Goal: Communication & Community: Answer question/provide support

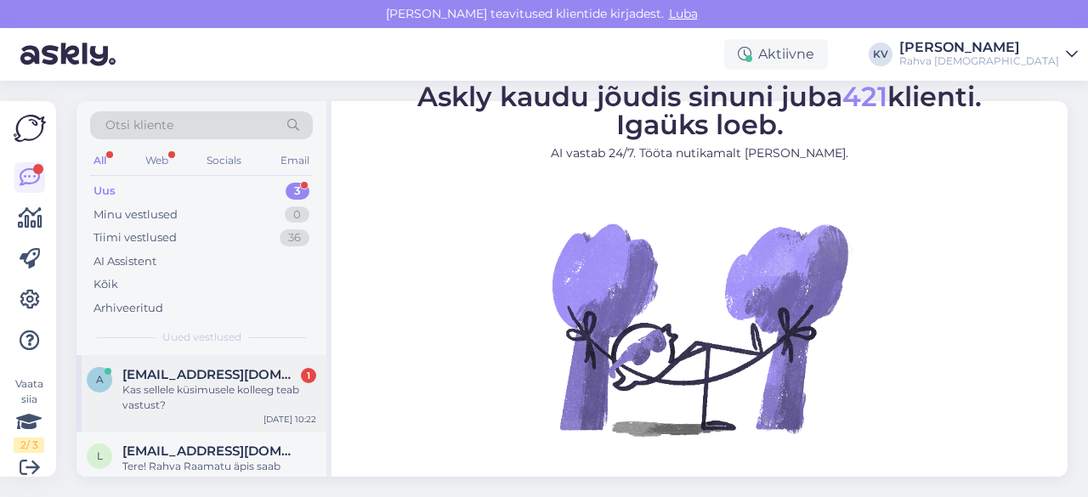
click at [196, 385] on div "Kas sellele küsimusele kolleeg teab vastust?" at bounding box center [219, 398] width 194 height 31
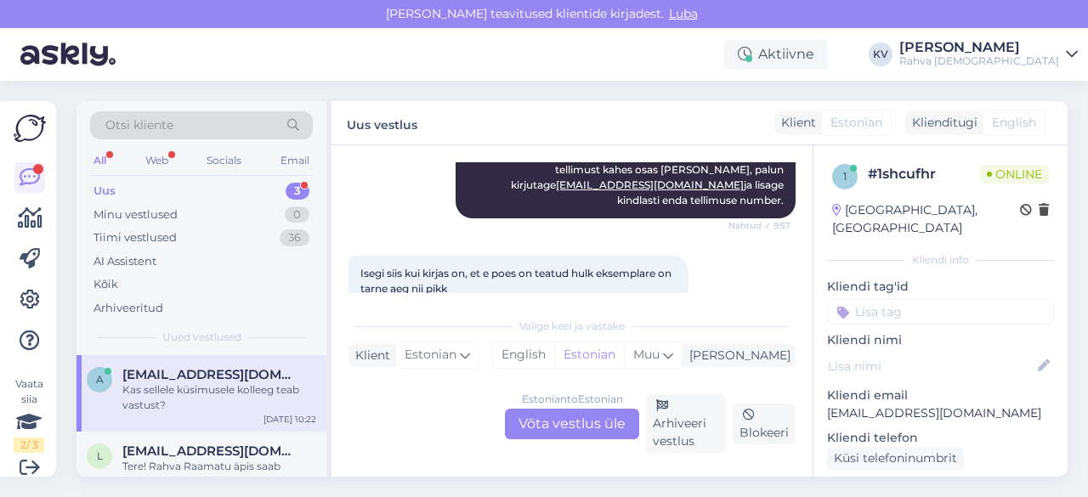
scroll to position [425, 0]
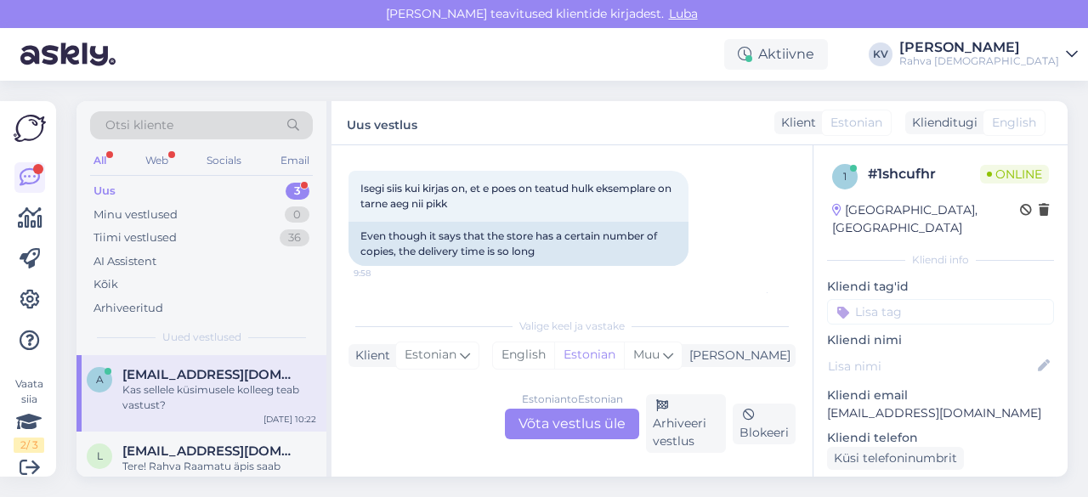
click at [579, 424] on div "Estonian to Estonian Võta vestlus üle" at bounding box center [572, 424] width 134 height 31
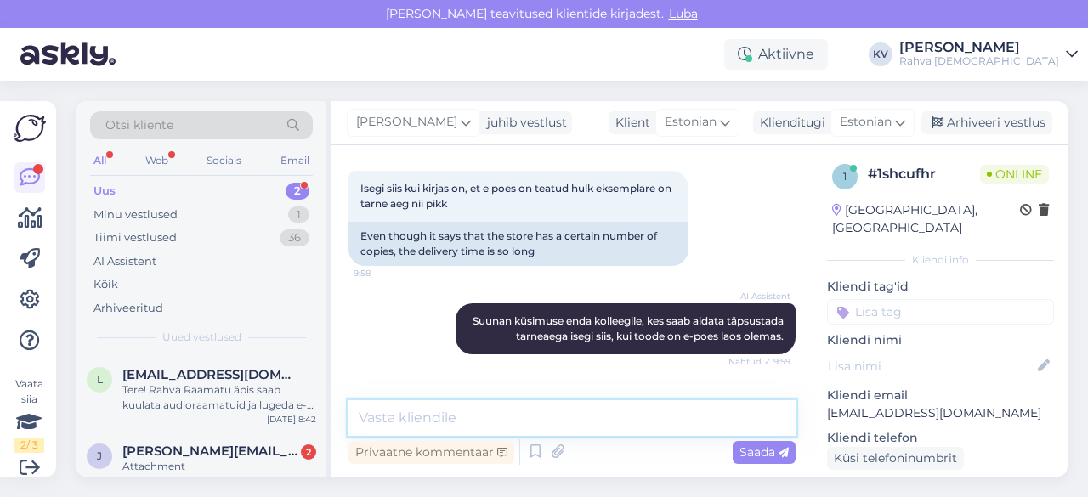
click at [483, 407] on textarea at bounding box center [572, 418] width 447 height 36
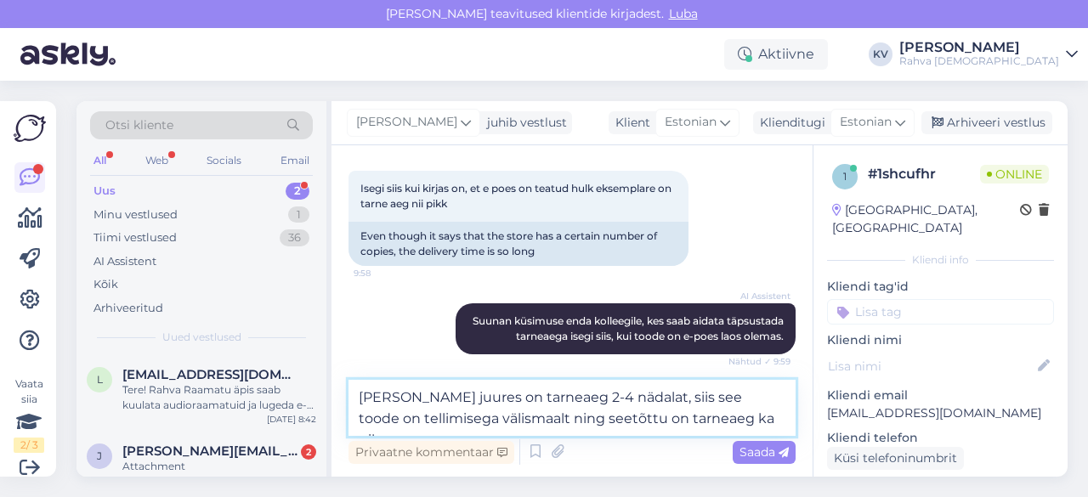
type textarea "[PERSON_NAME] juures on tarneaeg 2-4 nädalat, siis see toode on tellimisega väl…"
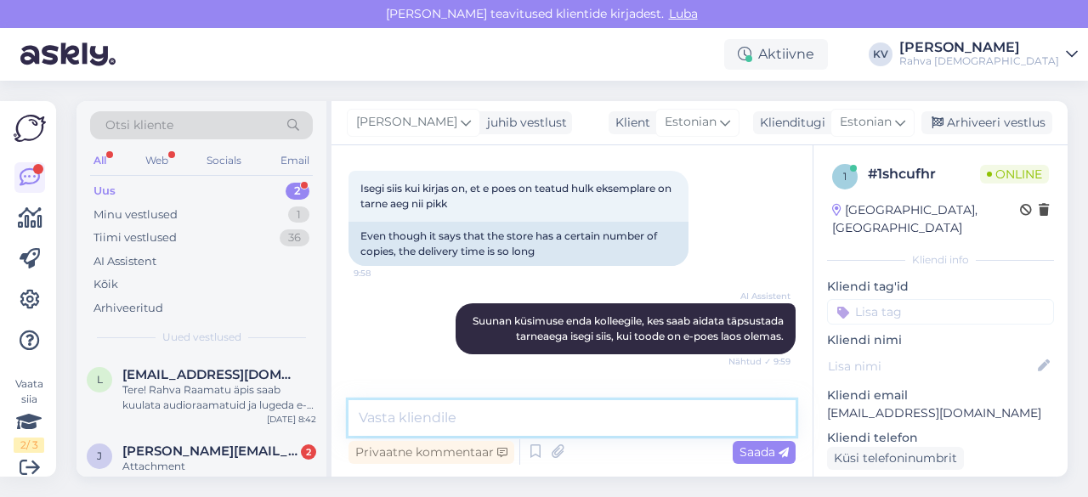
scroll to position [633, 0]
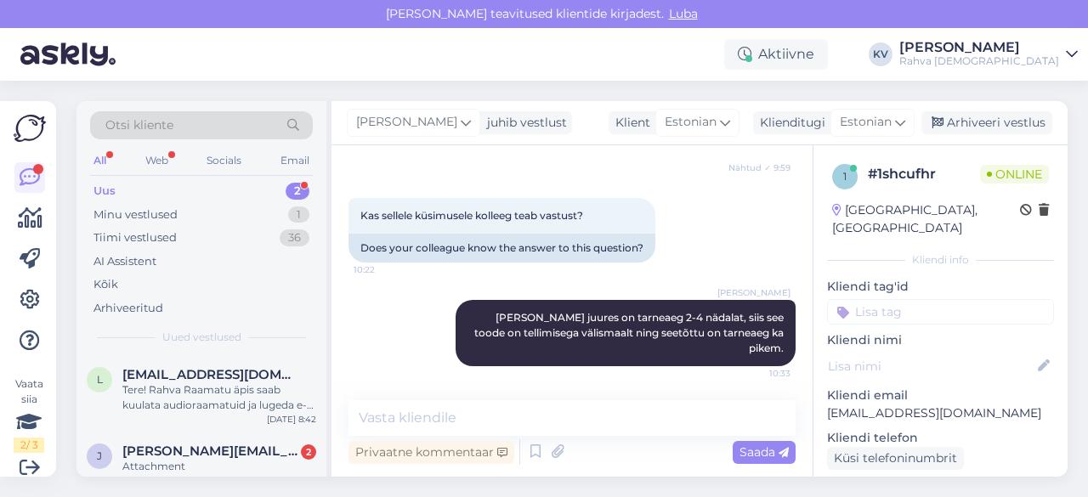
click at [904, 299] on input at bounding box center [940, 312] width 227 height 26
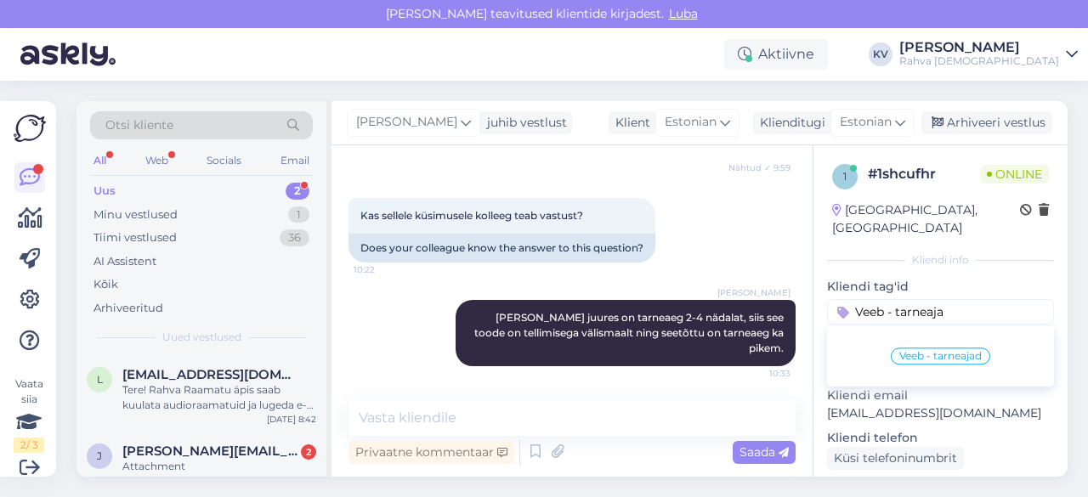
type input "Veeb - tarneajad"
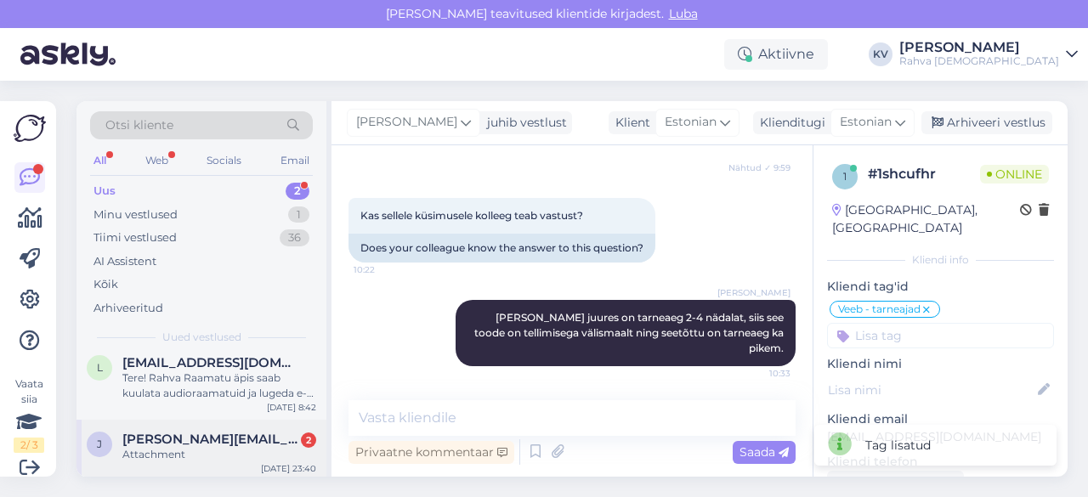
scroll to position [14, 0]
click at [194, 434] on span "[PERSON_NAME][EMAIL_ADDRESS][PERSON_NAME][DOMAIN_NAME]" at bounding box center [210, 436] width 177 height 15
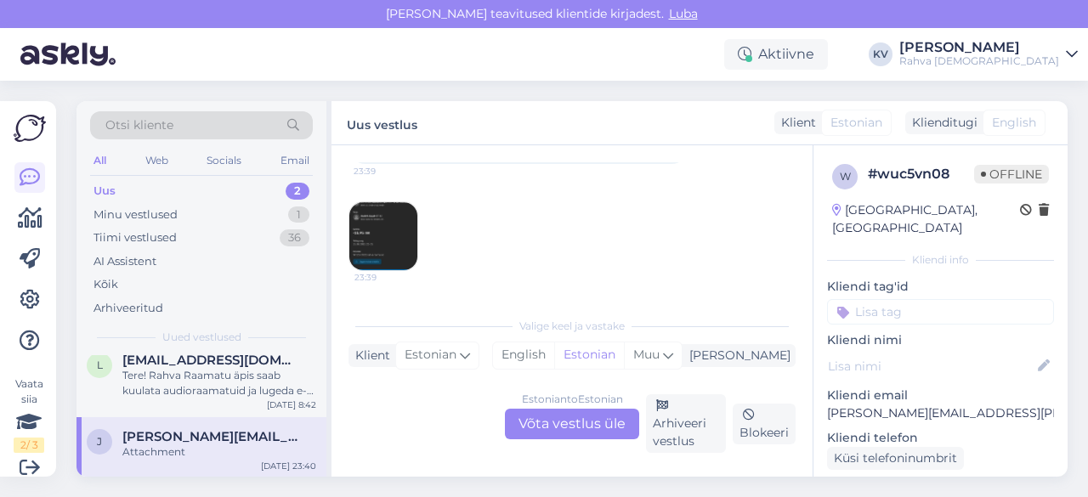
scroll to position [255, 0]
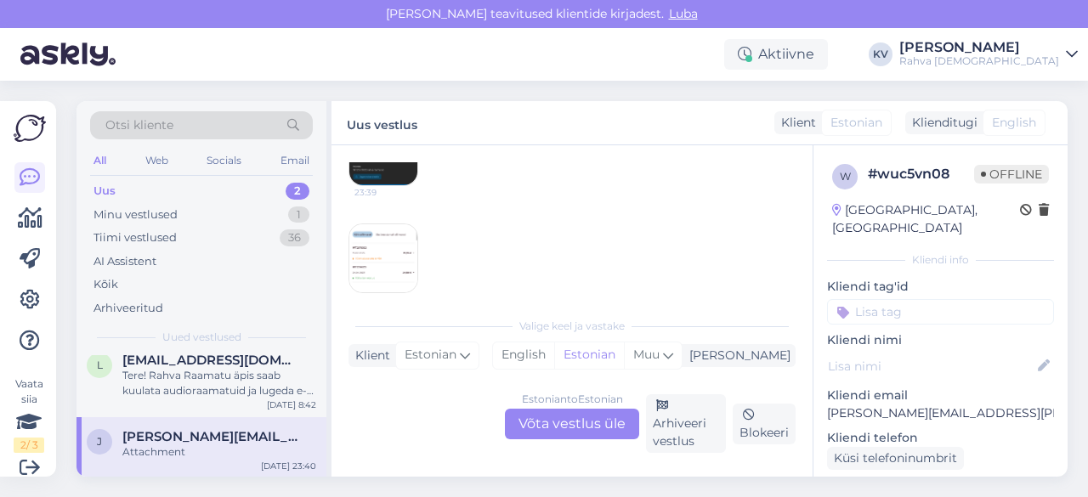
click at [968, 405] on p "[PERSON_NAME][EMAIL_ADDRESS][PERSON_NAME][DOMAIN_NAME]" at bounding box center [940, 414] width 227 height 18
copy p "[PERSON_NAME][EMAIL_ADDRESS][PERSON_NAME][DOMAIN_NAME]"
click at [600, 423] on div "Estonian to Estonian Võta vestlus üle" at bounding box center [572, 424] width 134 height 31
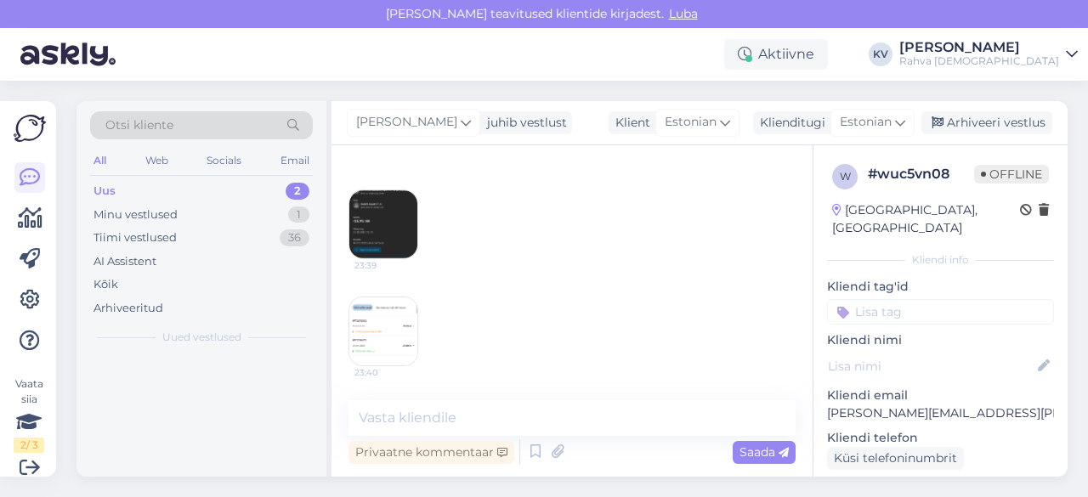
scroll to position [0, 0]
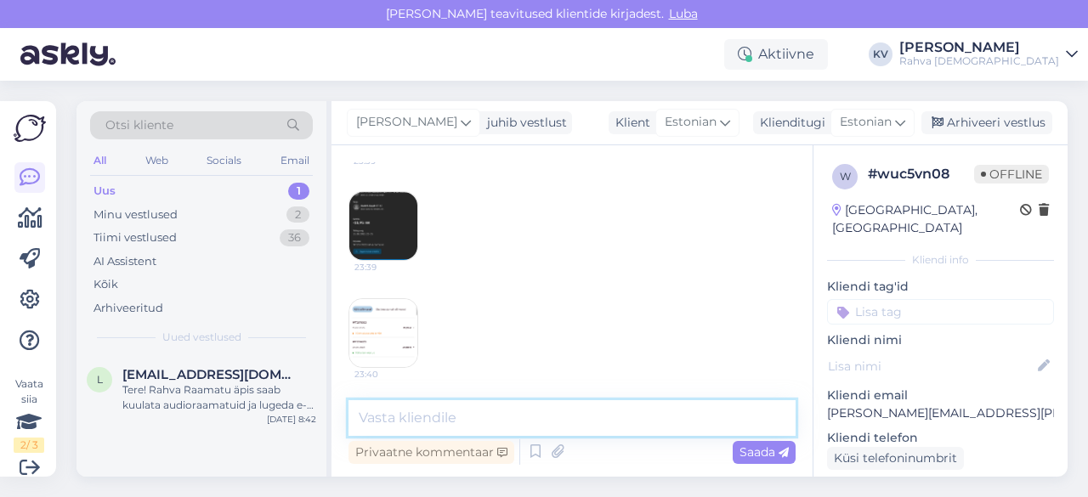
click at [478, 406] on textarea at bounding box center [572, 418] width 447 height 36
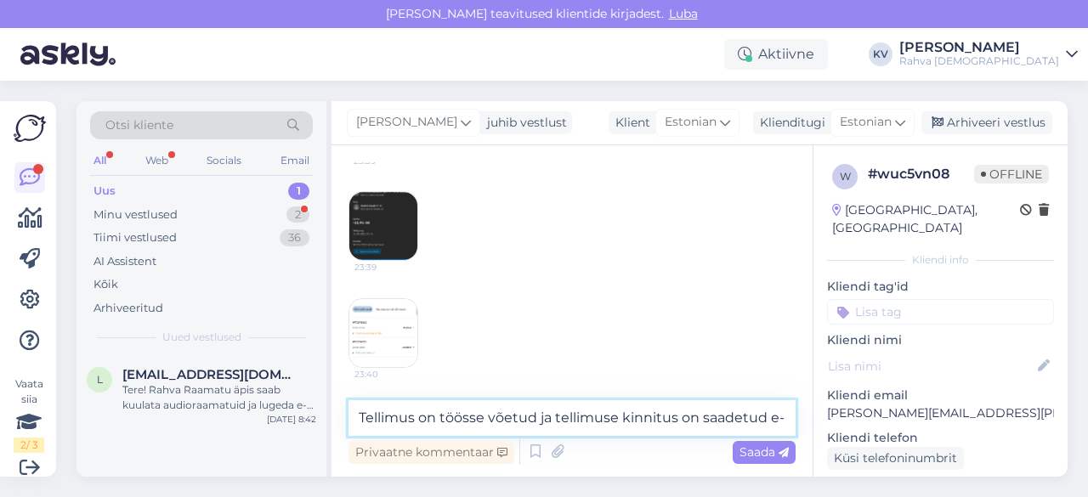
scroll to position [201, 0]
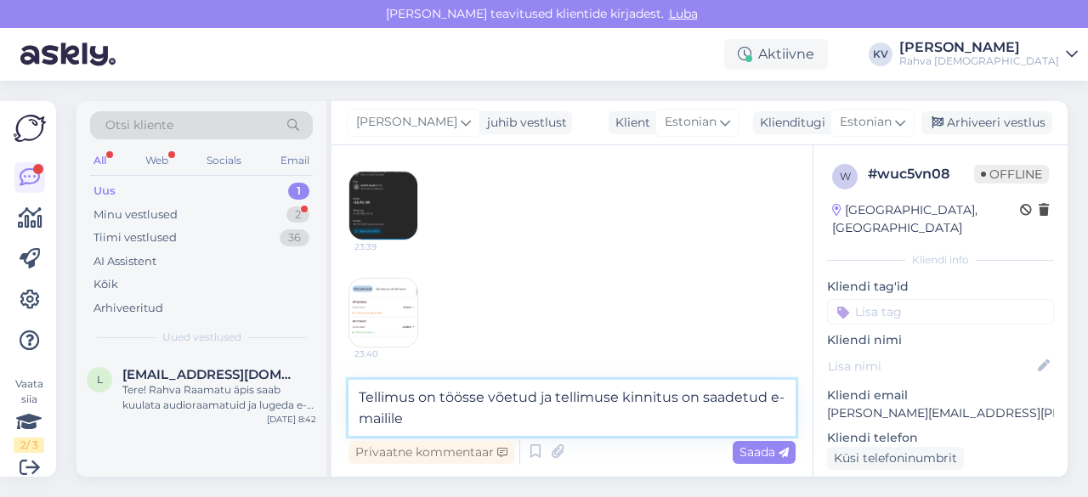
paste textarea "[PERSON_NAME][EMAIL_ADDRESS][PERSON_NAME][DOMAIN_NAME]"
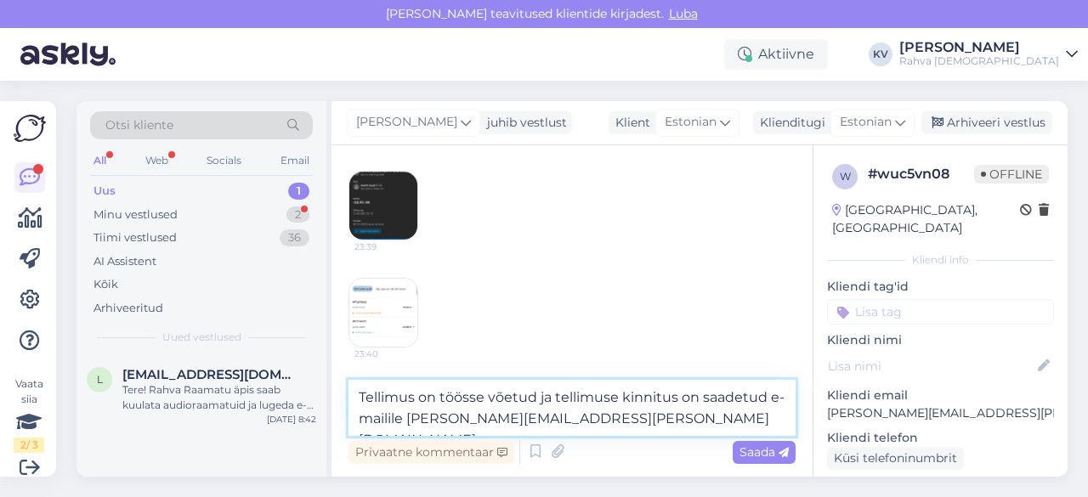
type textarea "Tellimus on töösse võetud ja tellimuse kinnitus on saadetud e-mailile [PERSON_N…"
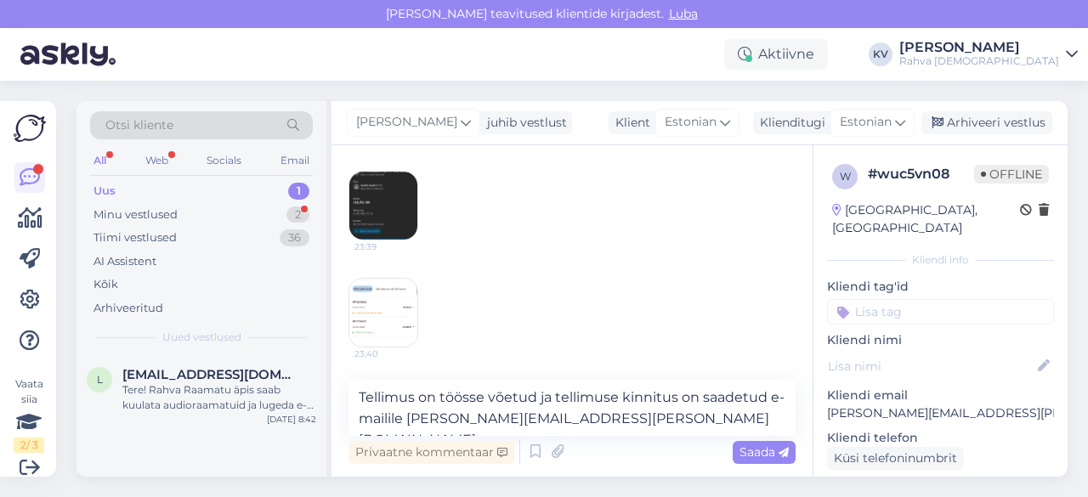
click at [940, 299] on input at bounding box center [940, 312] width 227 height 26
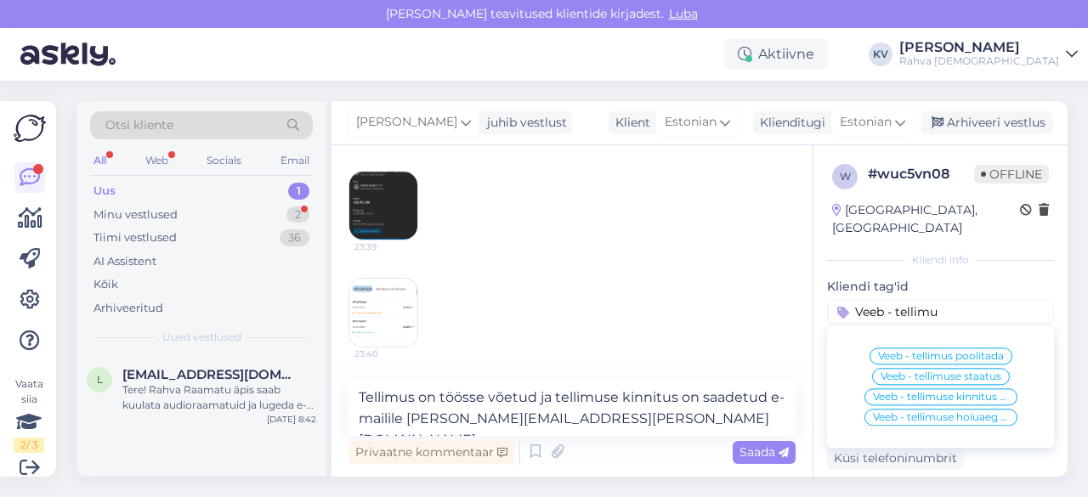
type input "Veeb - tellimu"
click at [956, 372] on span "Veeb - tellimuse staatus" at bounding box center [941, 377] width 121 height 10
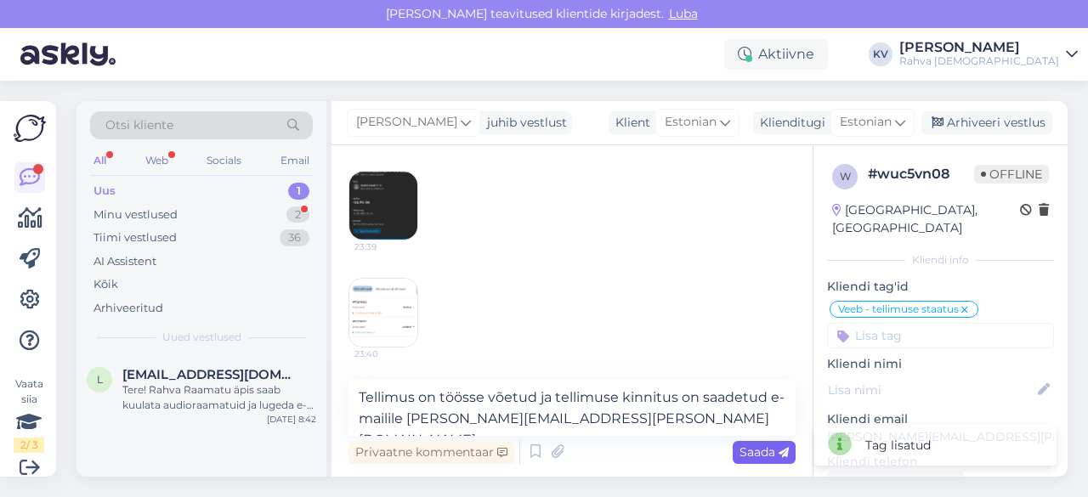
click at [758, 455] on span "Saada" at bounding box center [764, 452] width 49 height 15
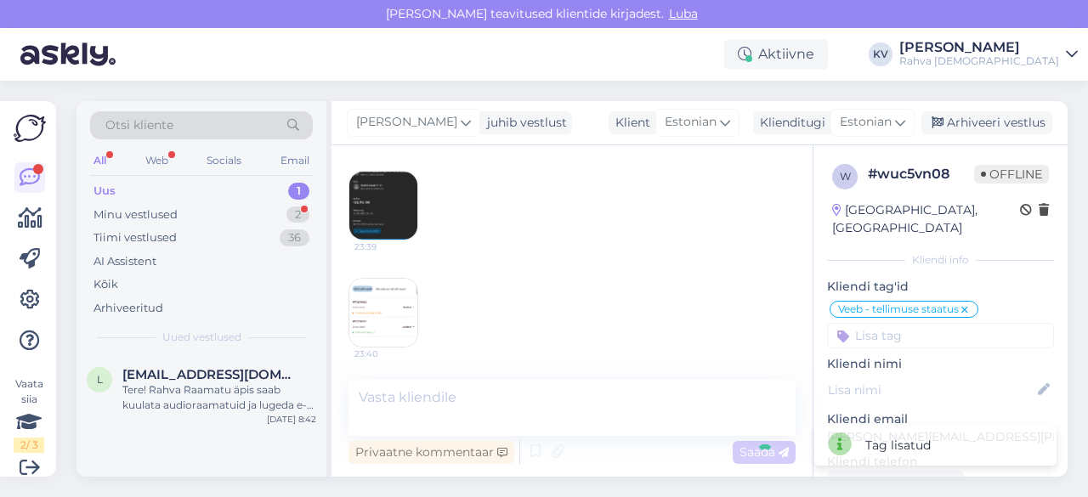
scroll to position [304, 0]
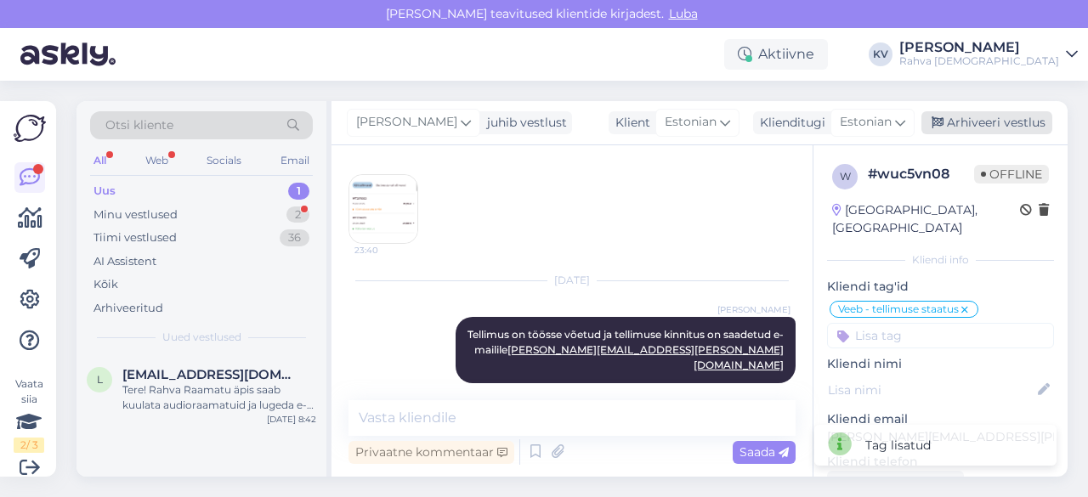
click at [1002, 122] on div "Arhiveeri vestlus" at bounding box center [987, 122] width 131 height 23
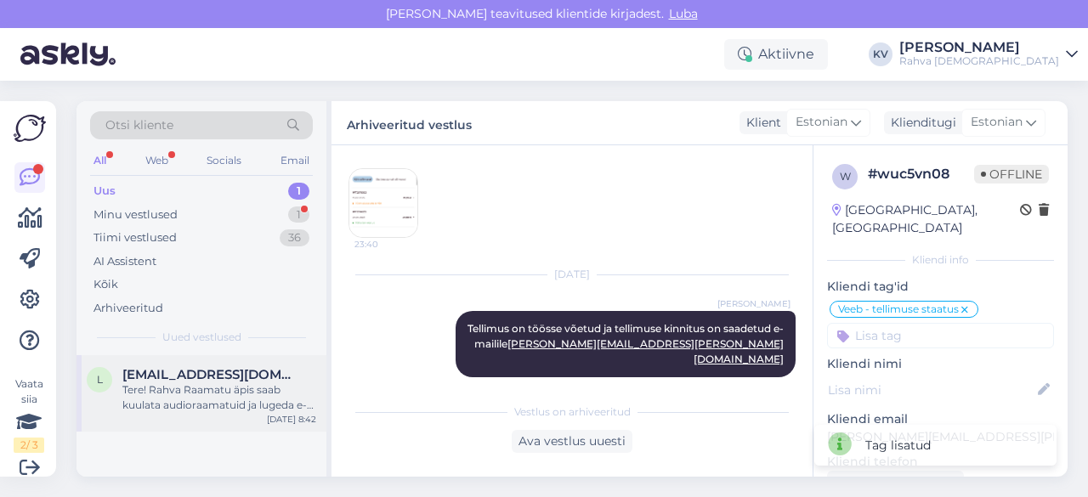
click at [191, 387] on div "Tere! Rahva Raamatu äpis saab kuulata audioraamatuid ja lugeda e-raamatuid. E-r…" at bounding box center [219, 398] width 194 height 31
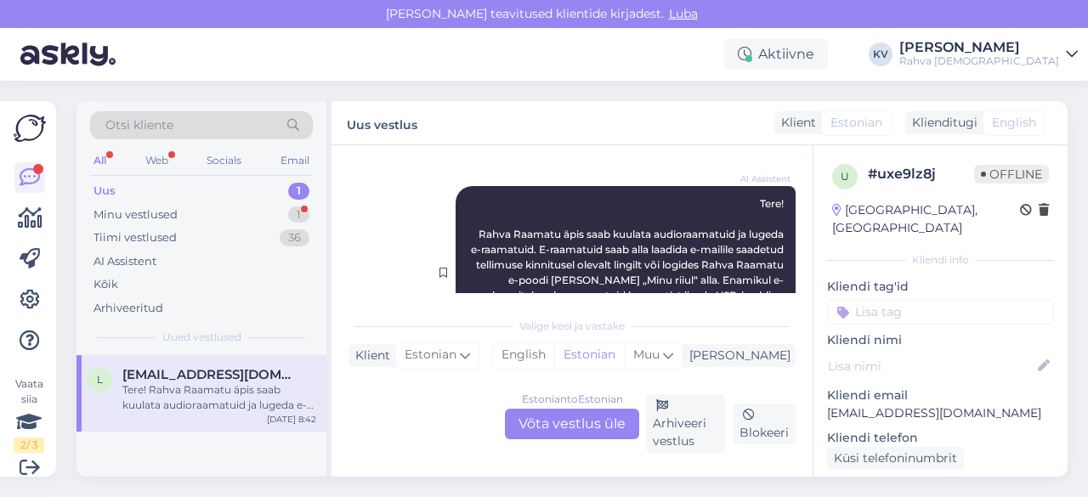
scroll to position [314, 0]
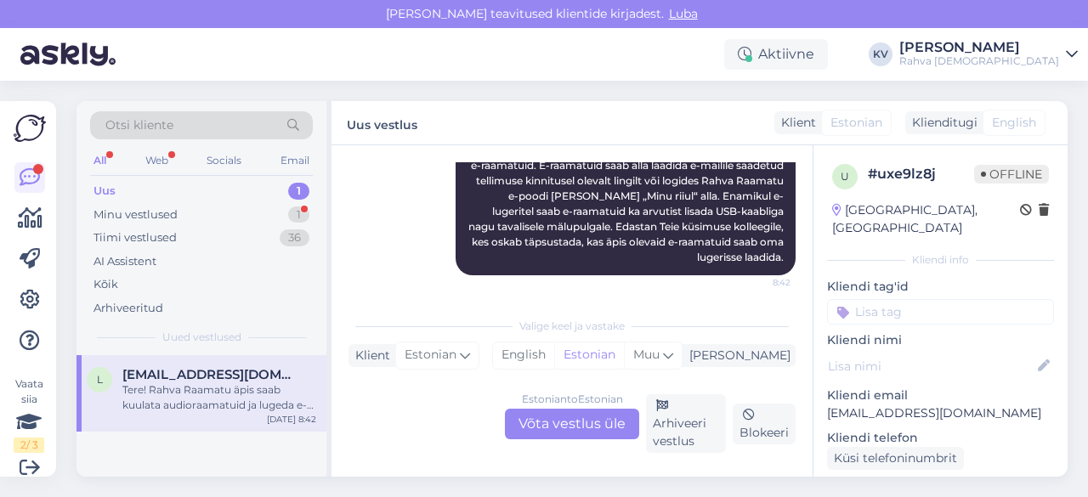
click at [570, 421] on div "Estonian to Estonian Võta vestlus üle" at bounding box center [572, 424] width 134 height 31
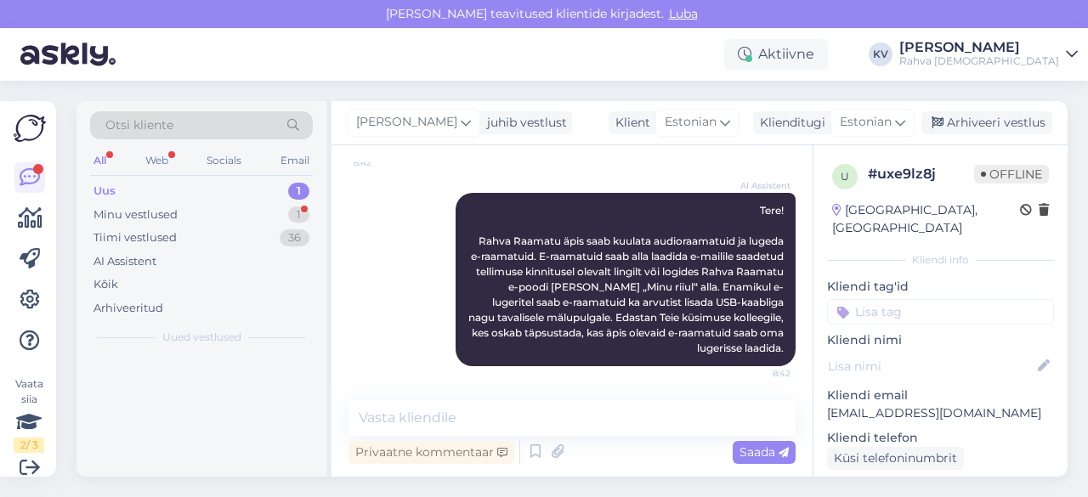
scroll to position [222, 0]
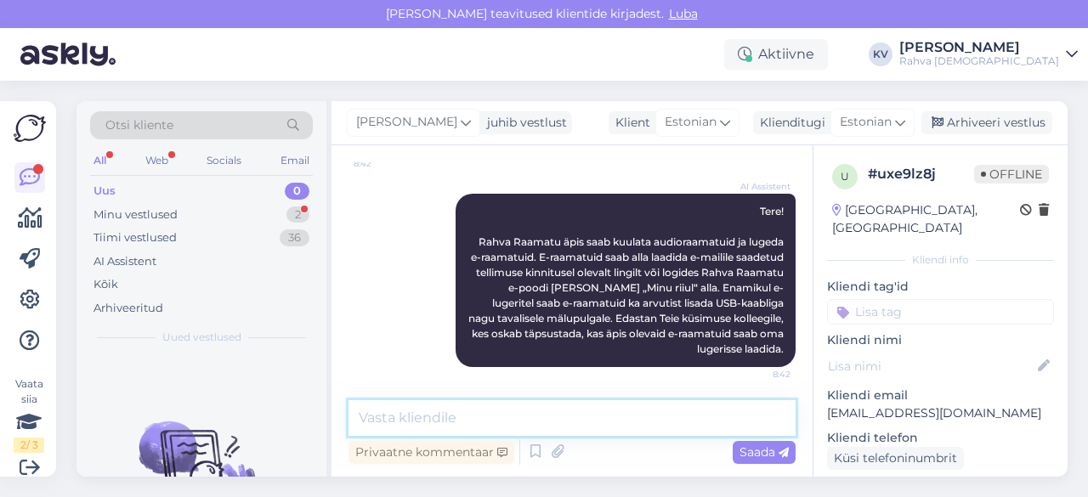
click at [405, 404] on textarea at bounding box center [572, 418] width 447 height 36
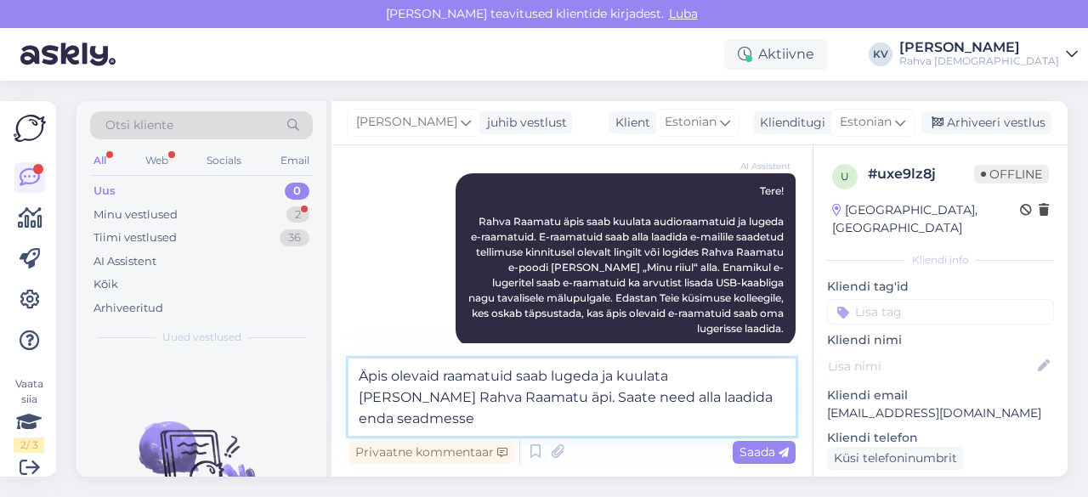
scroll to position [264, 0]
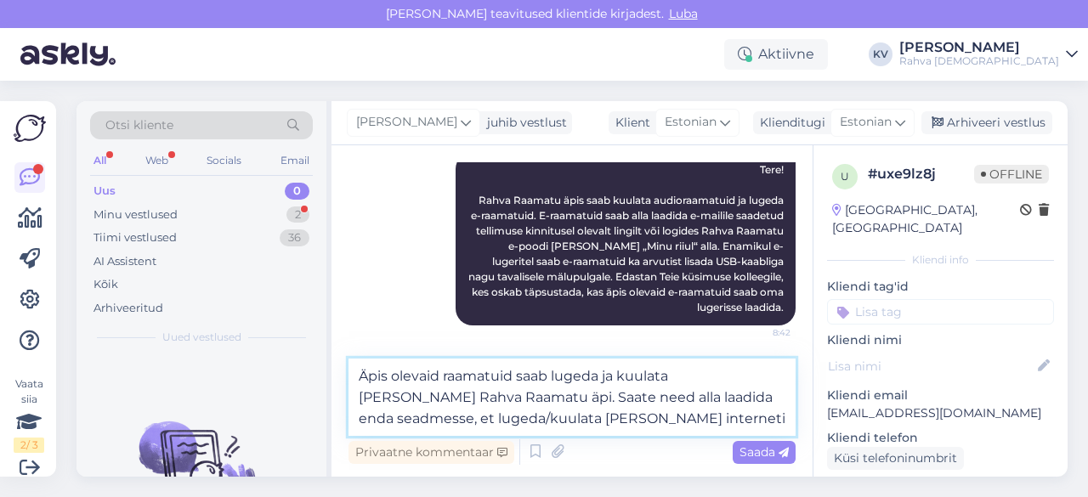
drag, startPoint x: 454, startPoint y: 397, endPoint x: 603, endPoint y: 431, distance: 152.6
click at [603, 431] on textarea "Äpis olevaid raamatuid saab lugeda ja kuulata [PERSON_NAME] Rahva Raamatu äpi. …" at bounding box center [572, 397] width 447 height 77
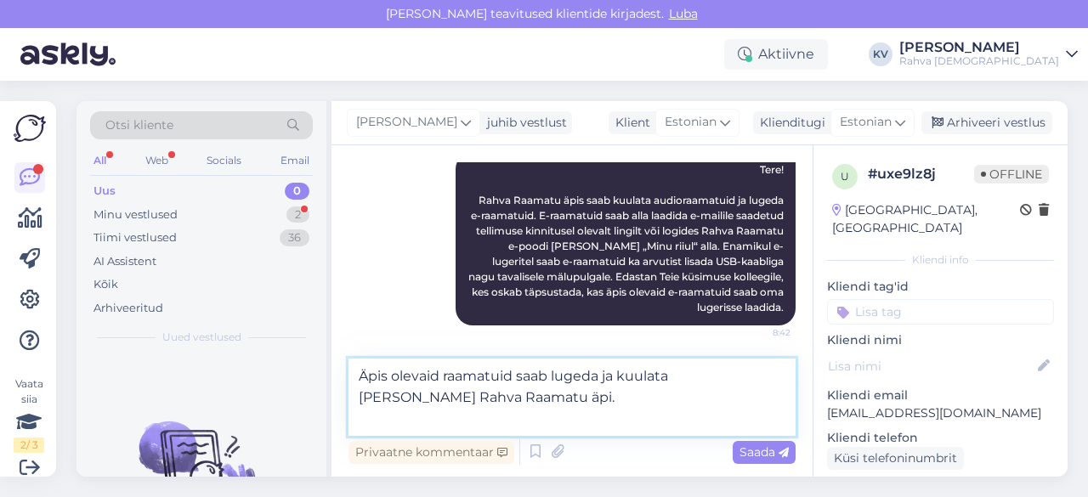
scroll to position [242, 0]
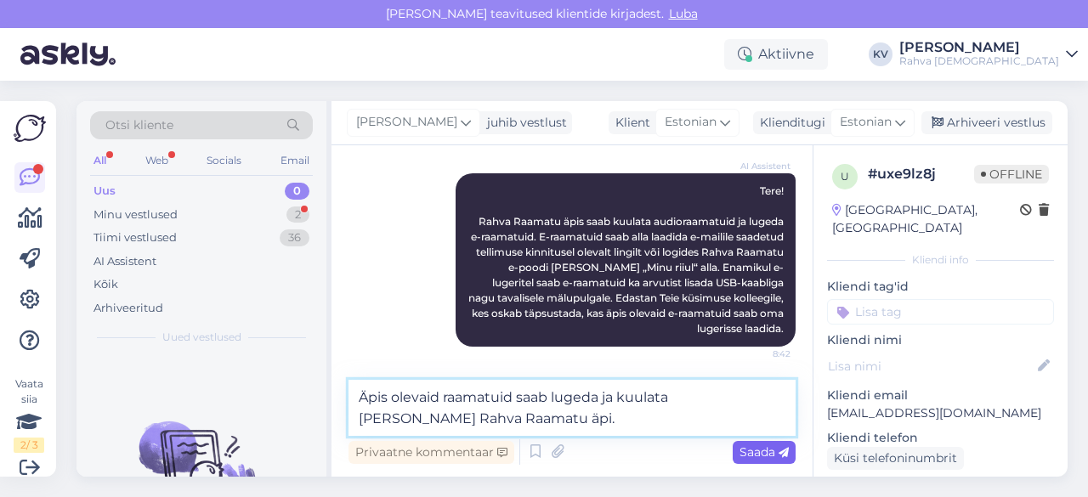
type textarea "Äpis olevaid raamatuid saab lugeda ja kuulata [PERSON_NAME] Rahva Raamatu äpi."
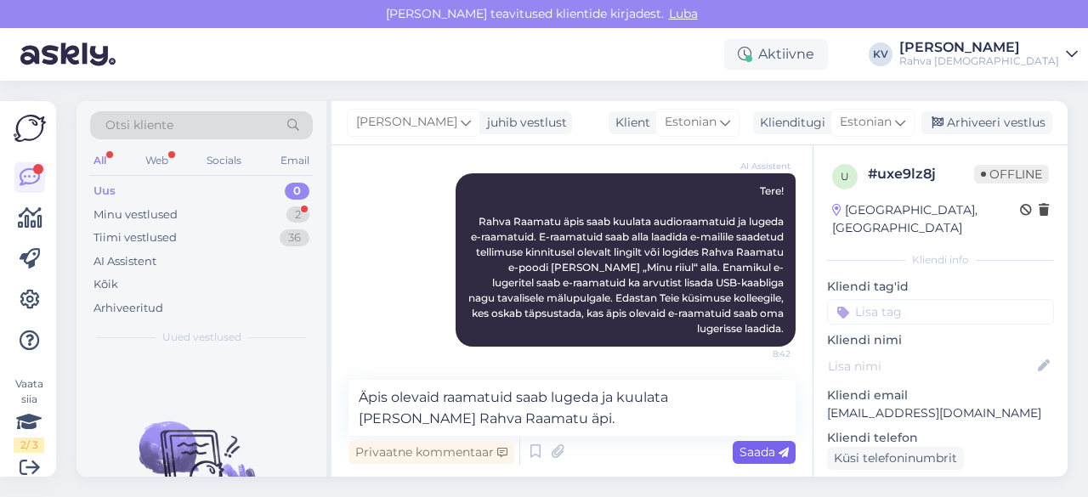
click at [770, 453] on span "Saada" at bounding box center [764, 452] width 49 height 15
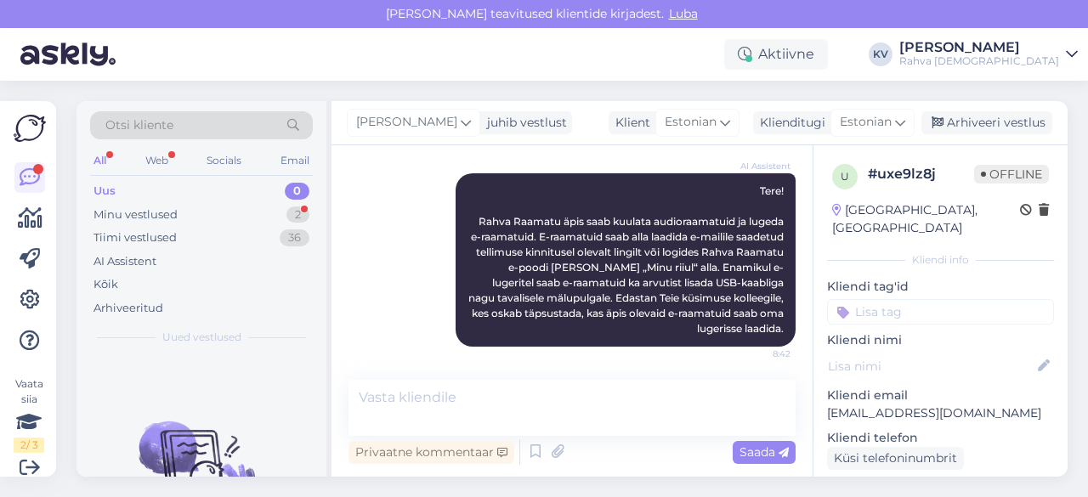
scroll to position [310, 0]
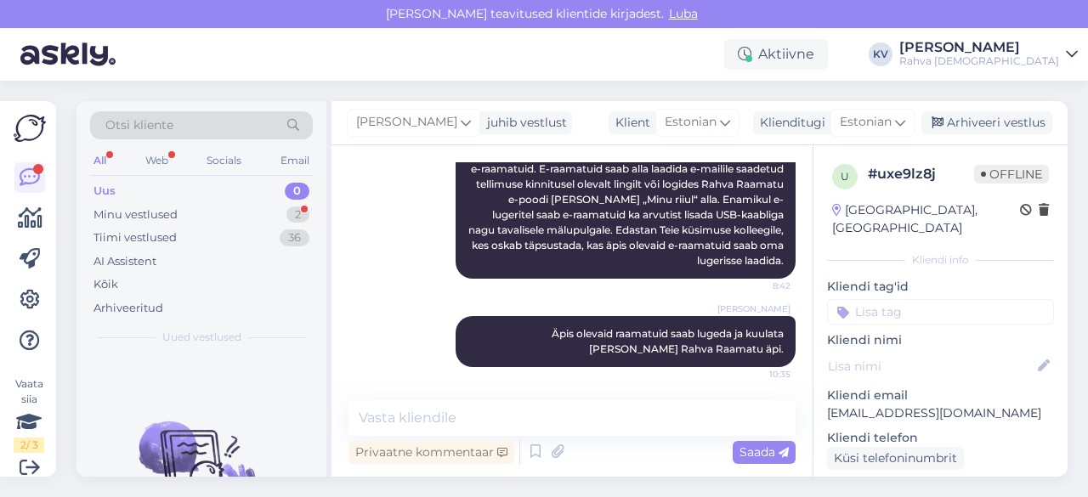
click at [910, 299] on input at bounding box center [940, 312] width 227 height 26
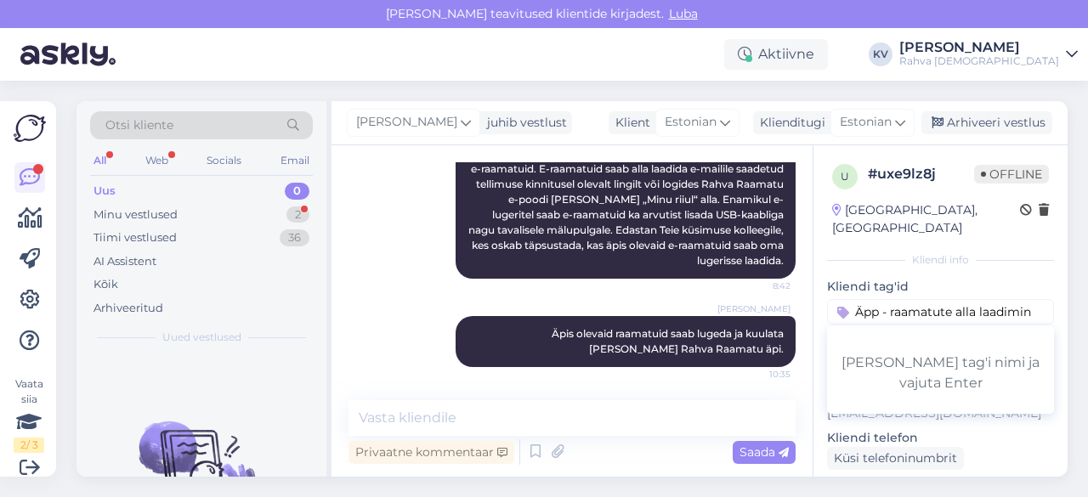
type input "Äpp - raamatute alla laadimine"
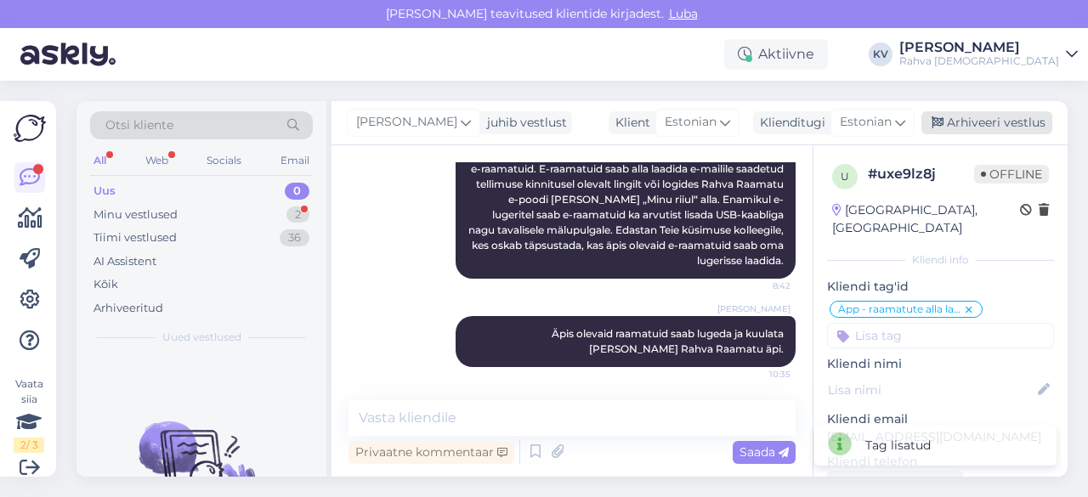
click at [954, 120] on div "Arhiveeri vestlus" at bounding box center [987, 122] width 131 height 23
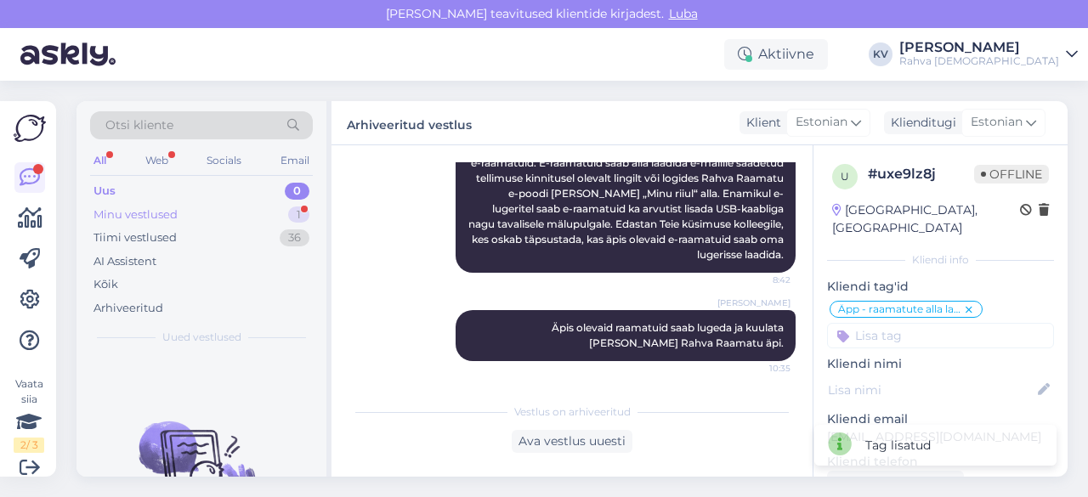
click at [145, 220] on div "Minu vestlused" at bounding box center [136, 215] width 84 height 17
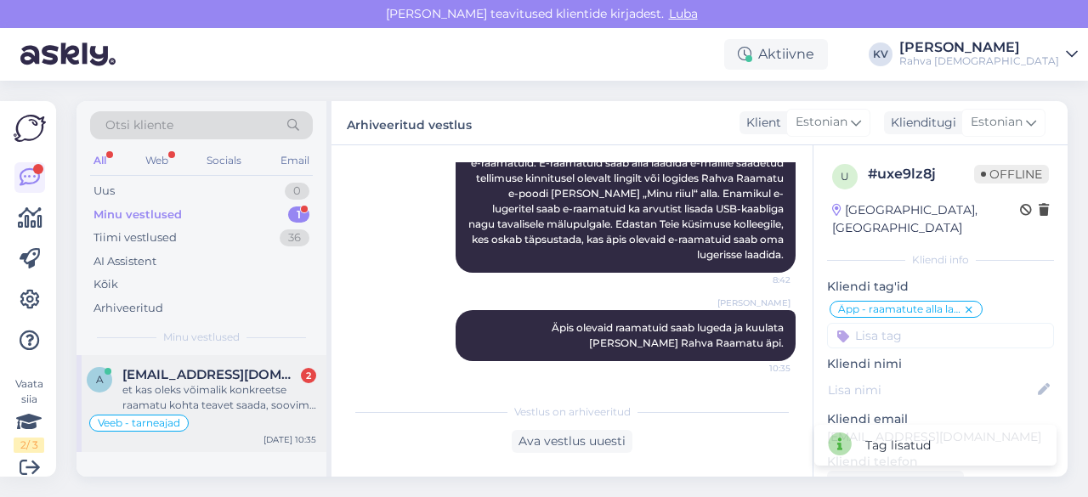
click at [209, 383] on div "et kas oleks võimalik konkreetse raamatu kohta teavet saada, soovime kingitusek…" at bounding box center [219, 398] width 194 height 31
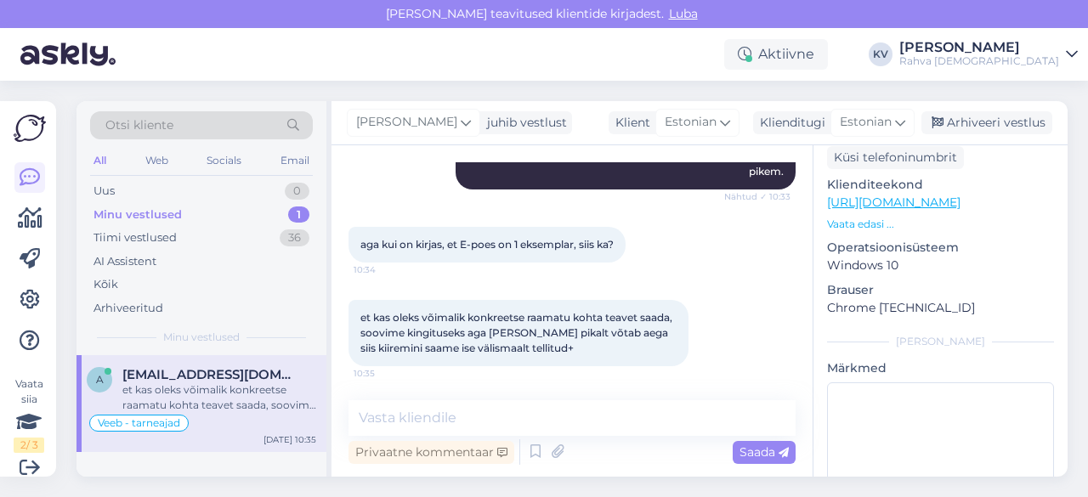
scroll to position [340, 0]
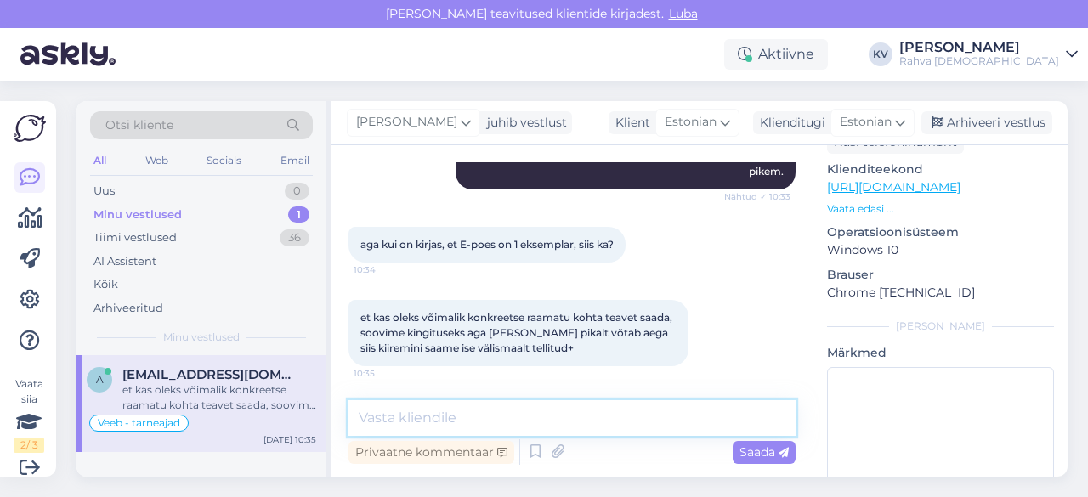
click at [466, 405] on textarea at bounding box center [572, 418] width 447 height 36
type textarea "K"
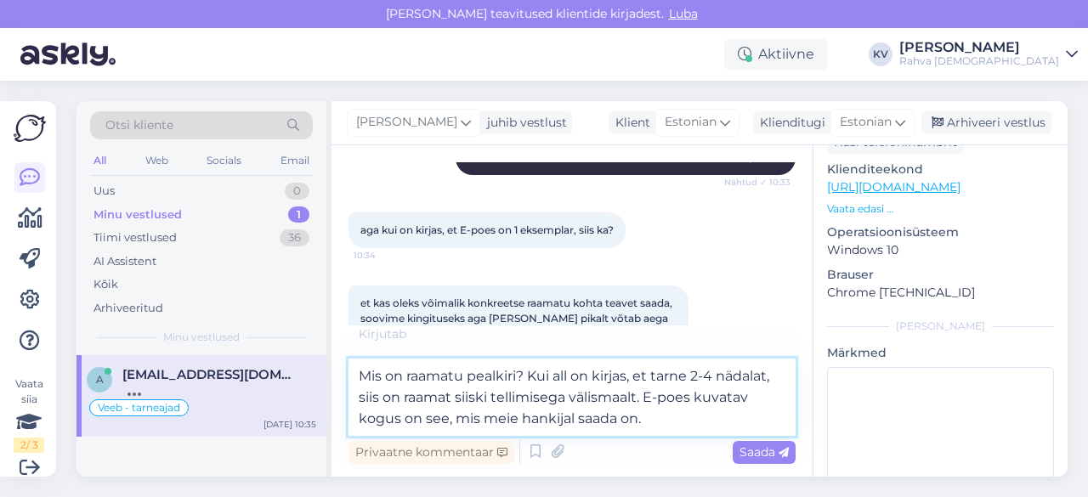
type textarea "Mis on raamatu pealkiri? Kui all on kirjas, et tarne 2-4 nädalat, siis on raama…"
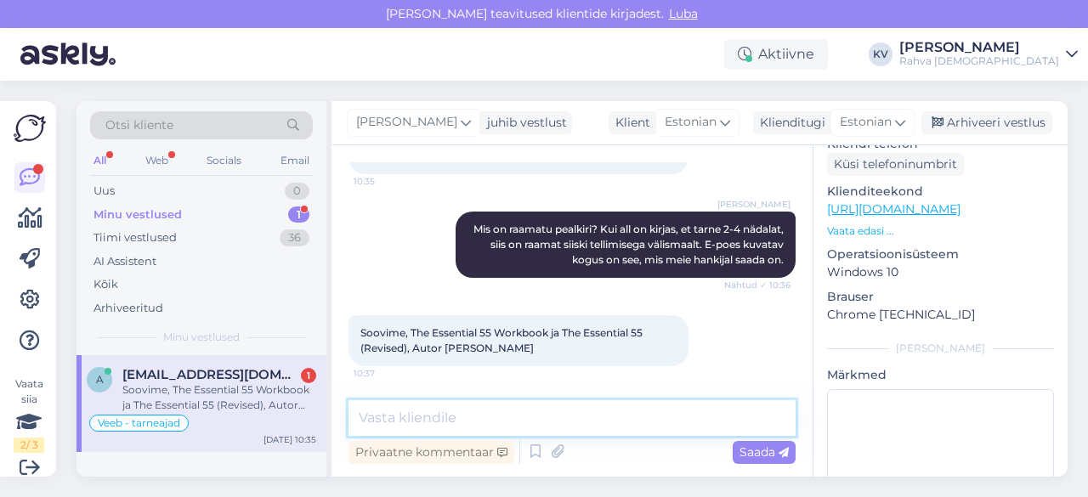
scroll to position [218, 0]
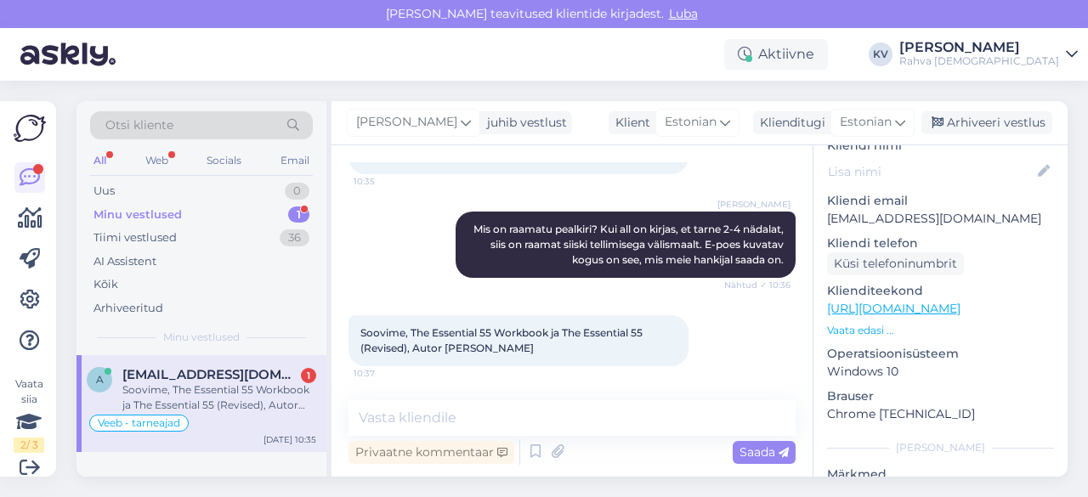
click at [863, 323] on p "Vaata edasi ..." at bounding box center [940, 330] width 227 height 15
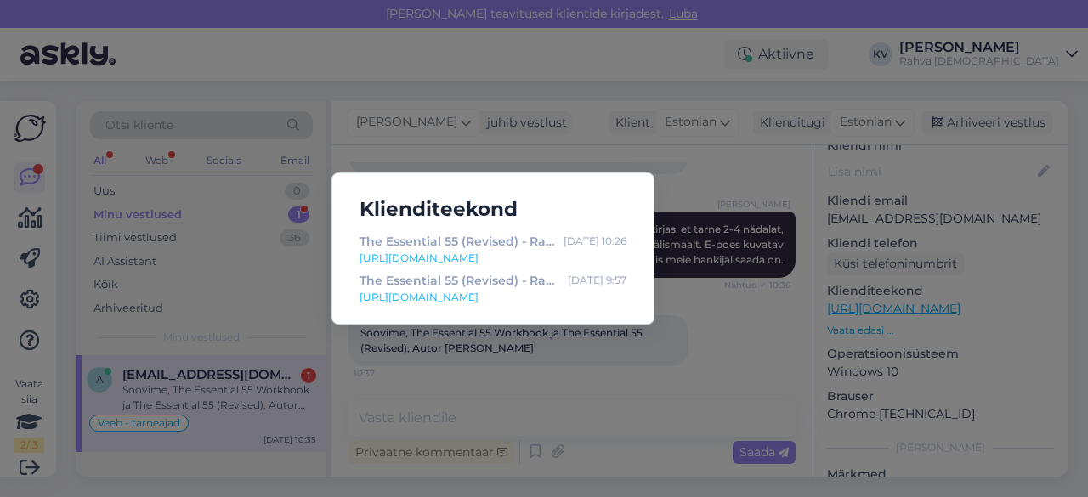
click at [527, 389] on div "Klienditeekond The Essential 55 (Revised) - Rahva Raamat [DATE] 10:26 [URL][DOM…" at bounding box center [544, 248] width 1088 height 497
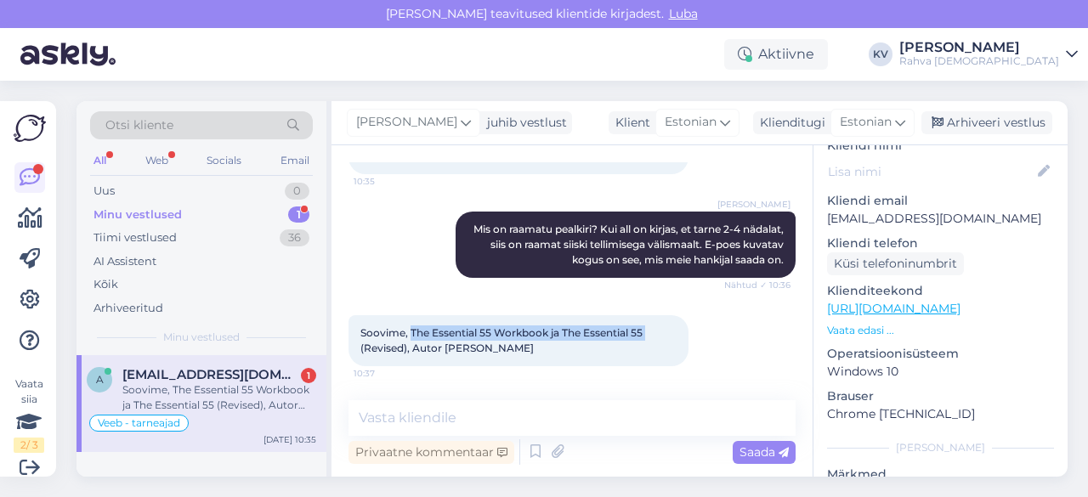
drag, startPoint x: 411, startPoint y: 332, endPoint x: 653, endPoint y: 339, distance: 241.5
click at [653, 339] on div "Soovime, The Essential 55 Workbook ja The Essential 55 (Revised), Autor [PERSON…" at bounding box center [519, 340] width 340 height 51
copy span "The Essential 55 Workbook ja The Essential 55"
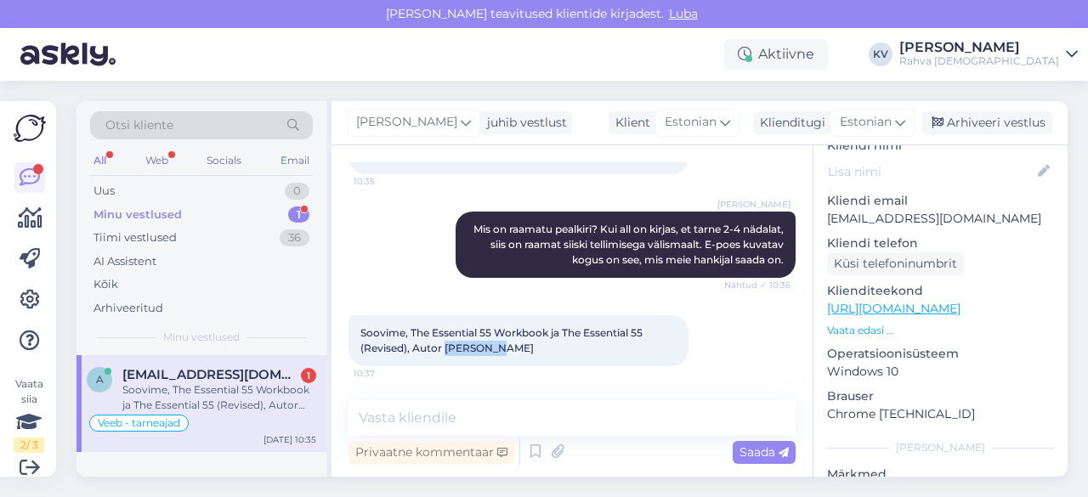
drag, startPoint x: 445, startPoint y: 352, endPoint x: 496, endPoint y: 352, distance: 50.2
click at [496, 352] on div "Soovime, The Essential 55 Workbook ja The Essential 55 (Revised), Autor [PERSON…" at bounding box center [519, 340] width 340 height 51
copy span "[PERSON_NAME]"
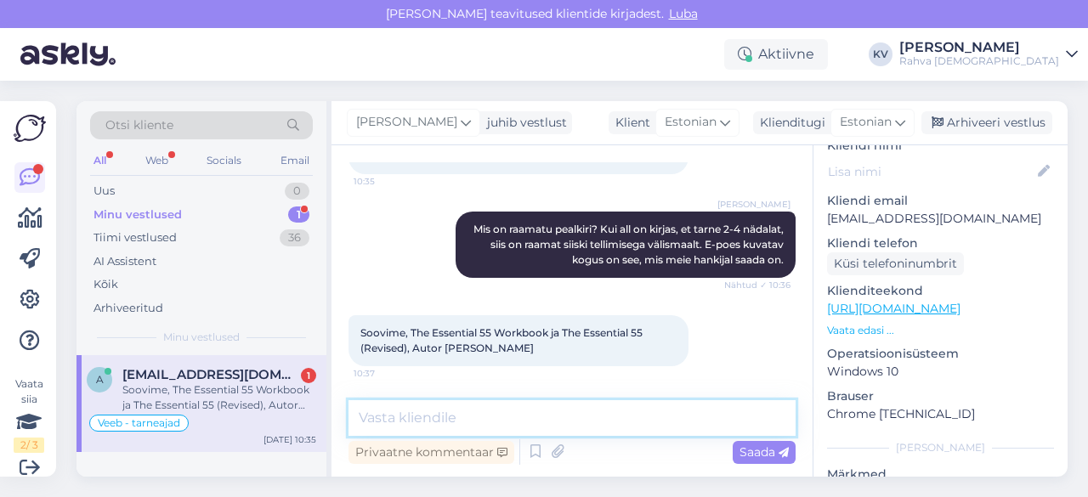
click at [466, 416] on textarea at bounding box center [572, 418] width 447 height 36
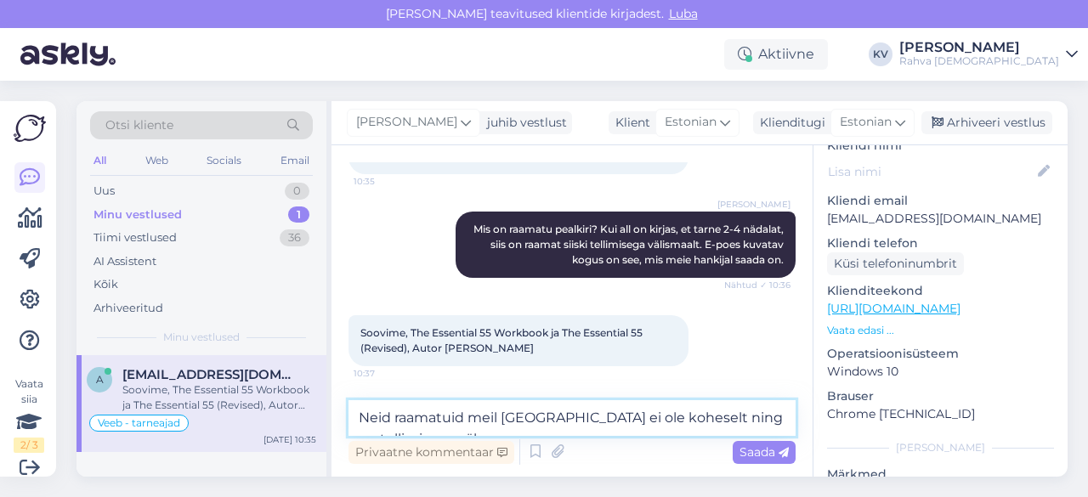
scroll to position [1020, 0]
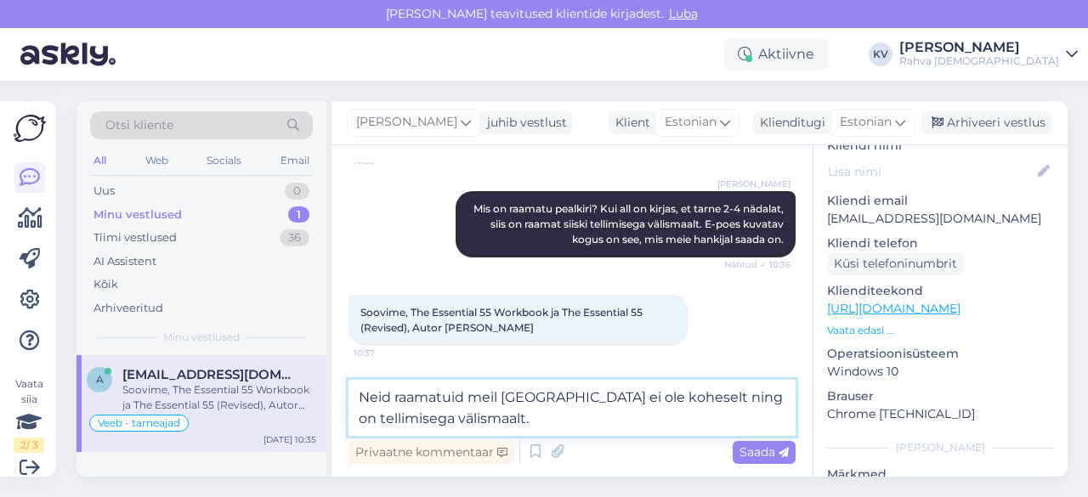
type textarea "Neid raamatuid meil [GEOGRAPHIC_DATA] ei ole koheselt ning on tellimisega välis…"
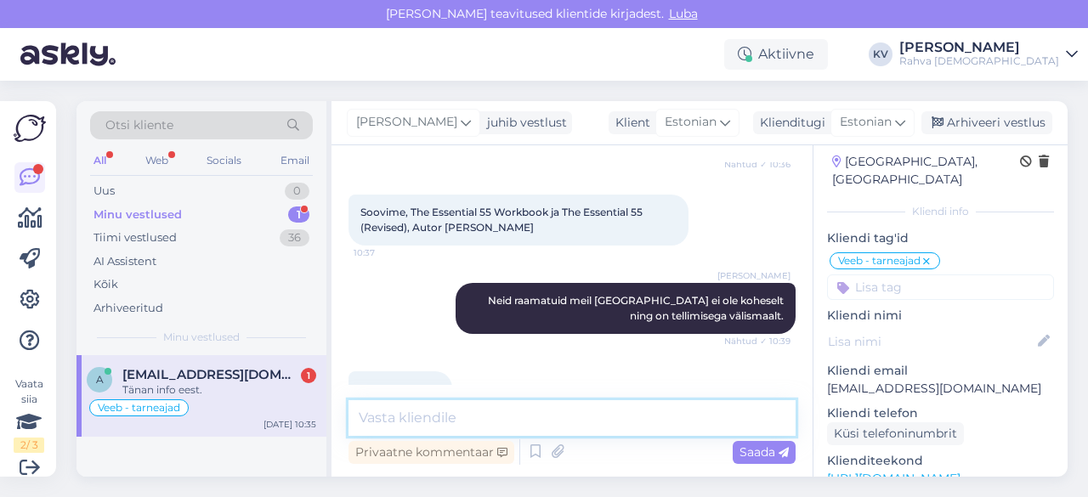
scroll to position [1164, 0]
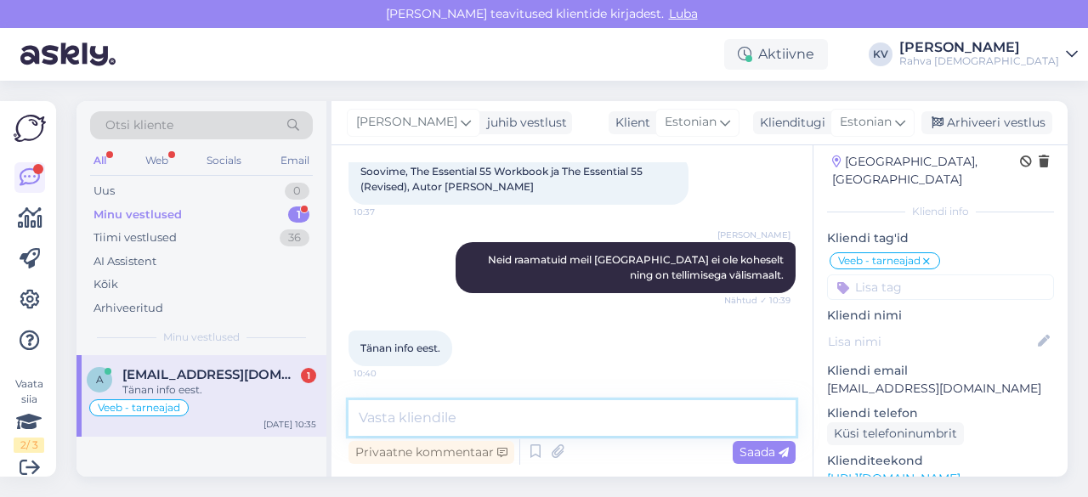
click at [441, 412] on textarea at bounding box center [572, 418] width 447 height 36
type textarea "Palun. Kaunist päeva!"
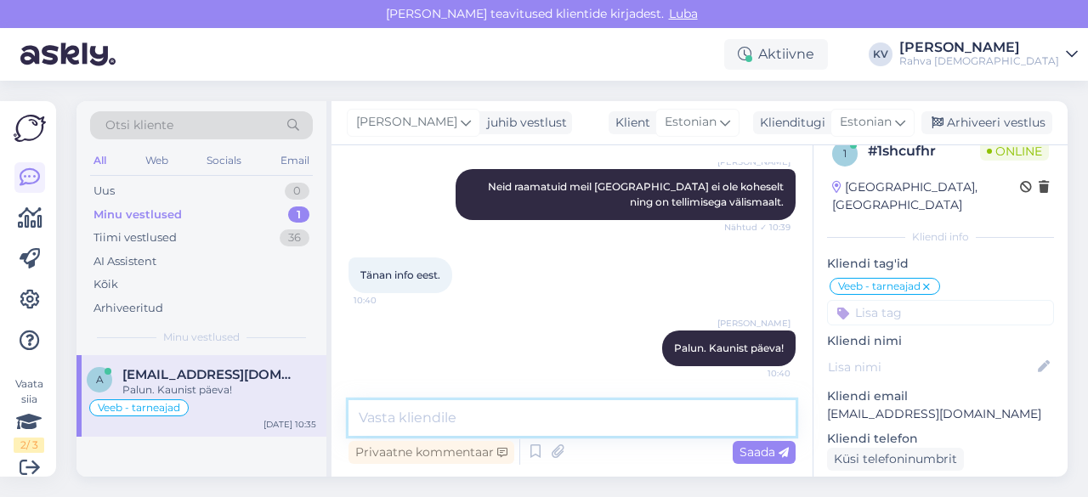
scroll to position [0, 0]
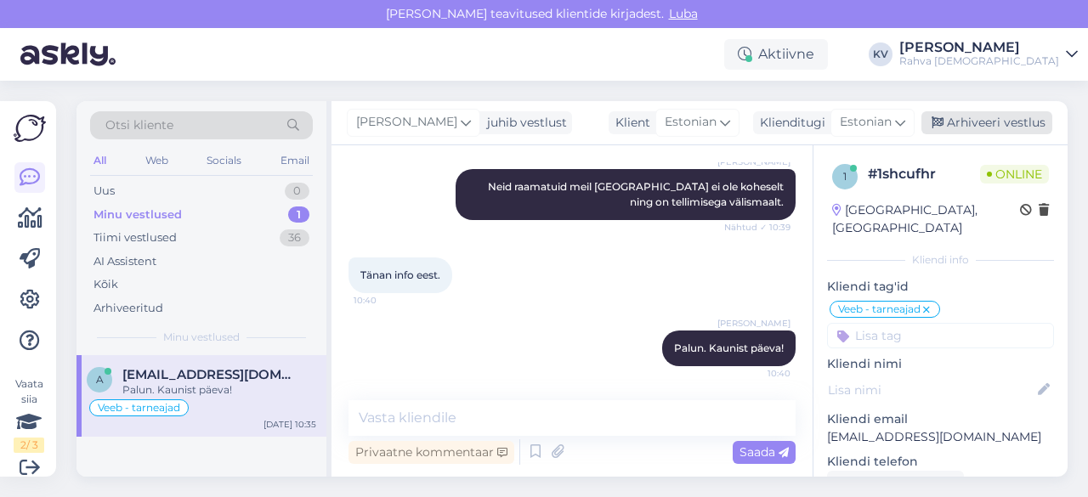
click at [1041, 123] on div "Arhiveeri vestlus" at bounding box center [987, 122] width 131 height 23
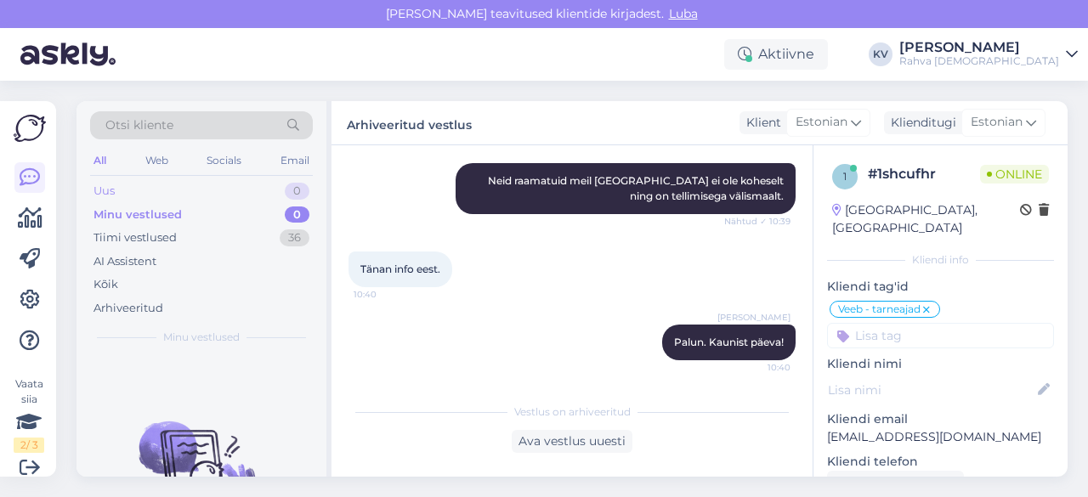
click at [161, 181] on div "Uus 0" at bounding box center [201, 191] width 223 height 24
